Goal: Register for event/course

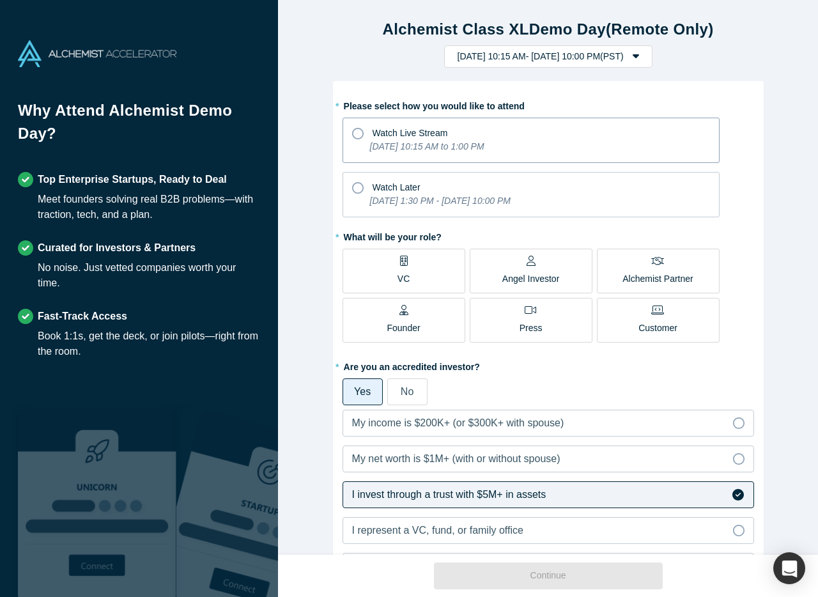
click at [356, 134] on icon at bounding box center [357, 133] width 11 height 11
click at [0, 0] on input "Watch Live Stream [DATE] 10:15 AM to 1:00 PM" at bounding box center [0, 0] width 0 height 0
